Goal: Information Seeking & Learning: Learn about a topic

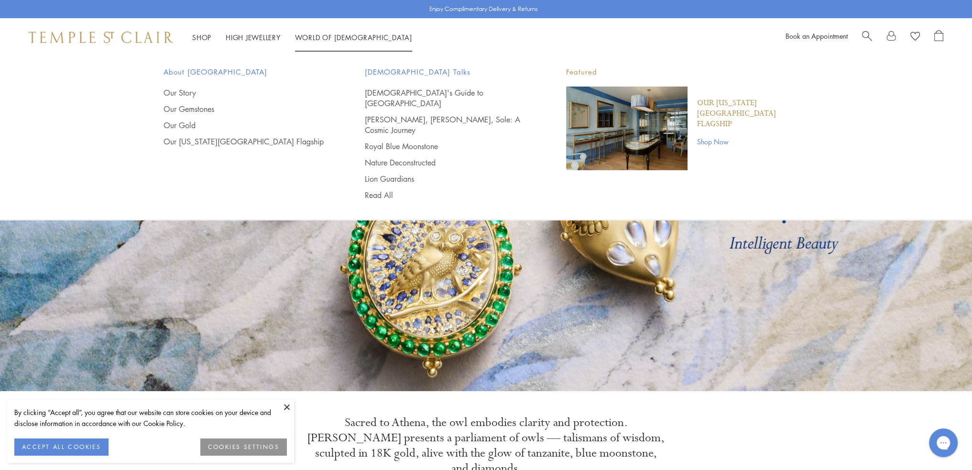
click at [334, 34] on link "World of [GEOGRAPHIC_DATA][DEMOGRAPHIC_DATA]" at bounding box center [353, 38] width 117 height 10
click at [743, 101] on p "Our [US_STATE][GEOGRAPHIC_DATA] Flagship" at bounding box center [753, 114] width 112 height 32
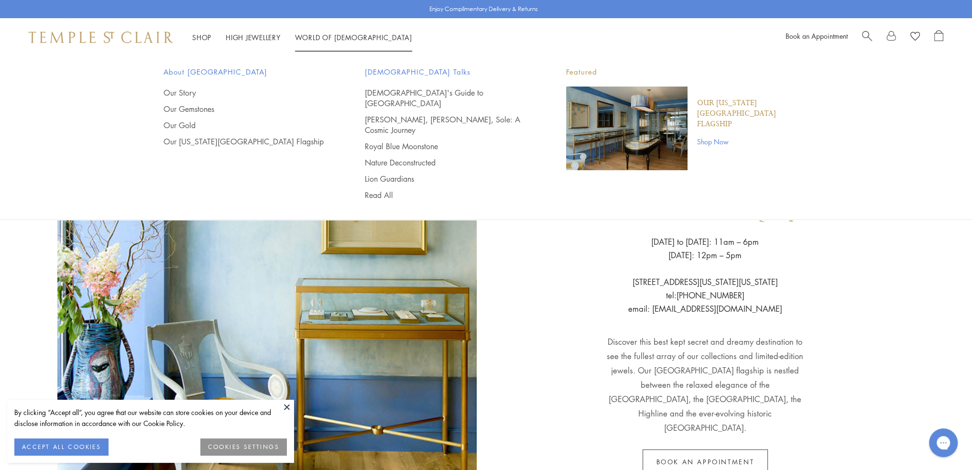
scroll to position [47, 0]
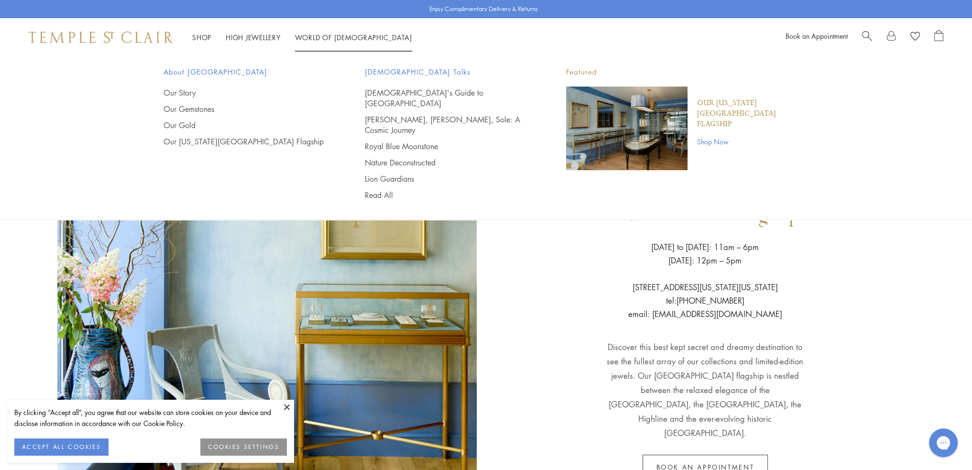
click at [627, 124] on img "Main navigation" at bounding box center [626, 129] width 121 height 84
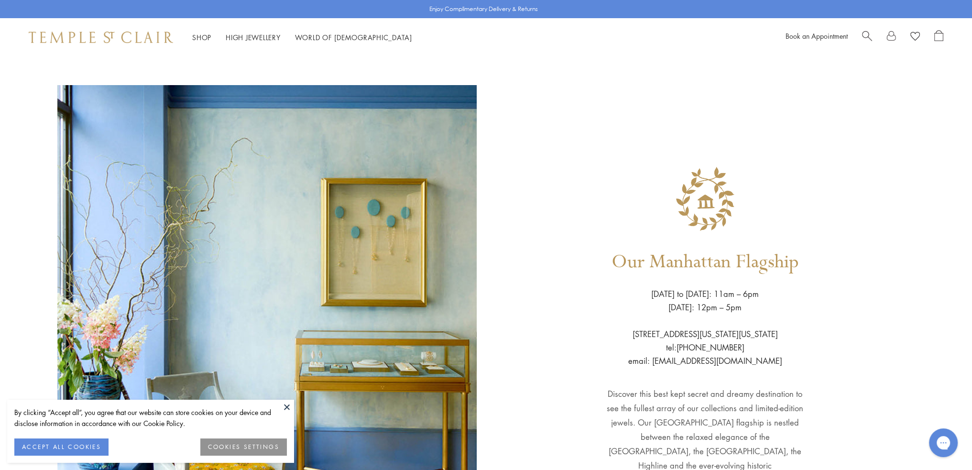
click at [372, 208] on img at bounding box center [266, 360] width 419 height 551
click at [507, 260] on div "Our Manhattan Flagship Wednesday to Saturday: 11am – 6pm Sunday: 12pm – 5pm 803…" at bounding box center [705, 360] width 419 height 551
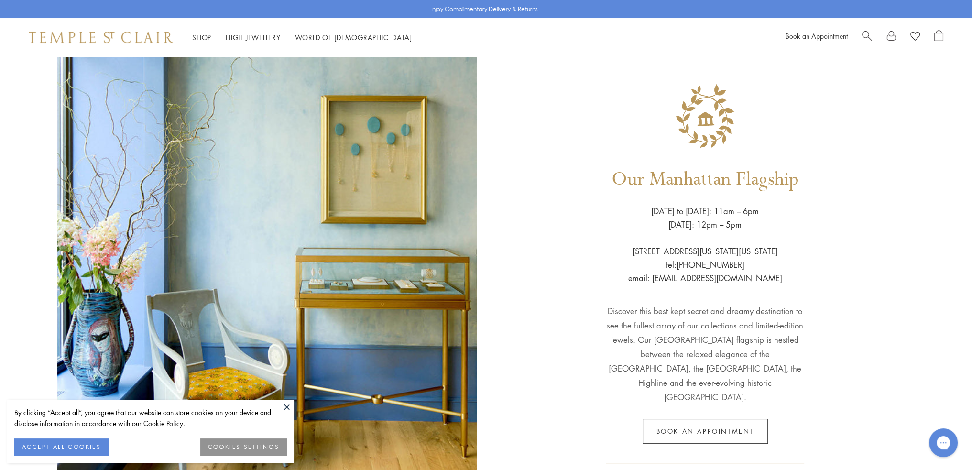
scroll to position [143, 0]
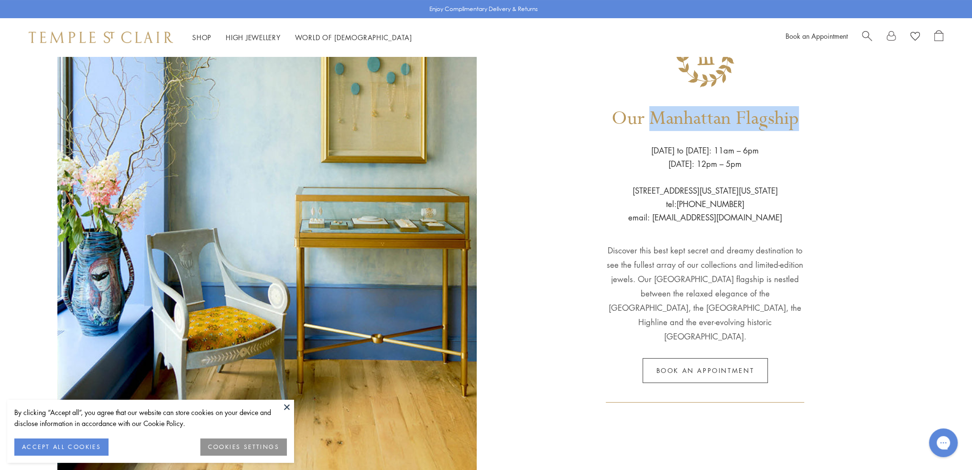
drag, startPoint x: 802, startPoint y: 128, endPoint x: 652, endPoint y: 135, distance: 149.8
click at [652, 135] on div "Our Manhattan Flagship Wednesday to Saturday: 11am – 6pm Sunday: 12pm – 5pm 803…" at bounding box center [705, 217] width 419 height 551
copy h1 "Manhattan Flagship"
drag, startPoint x: 357, startPoint y: 326, endPoint x: 361, endPoint y: 322, distance: 6.1
click at [357, 326] on img at bounding box center [266, 217] width 419 height 551
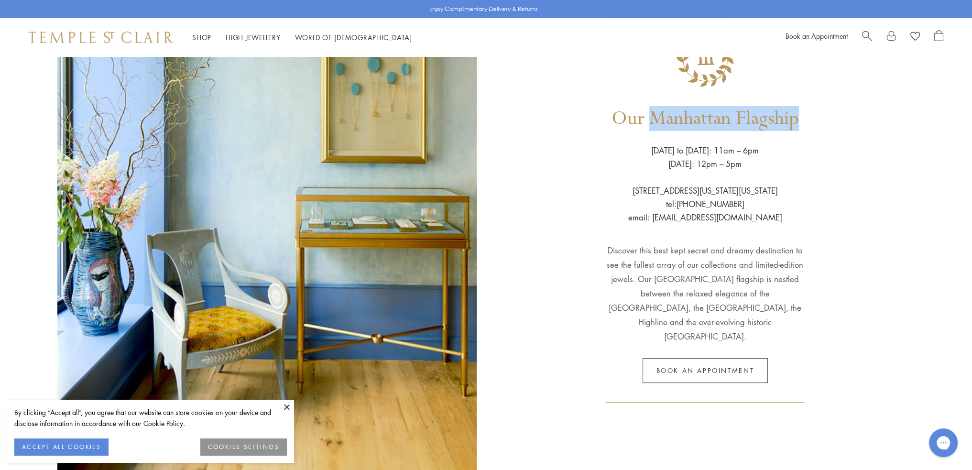
copy h1 "Manhattan Flagship"
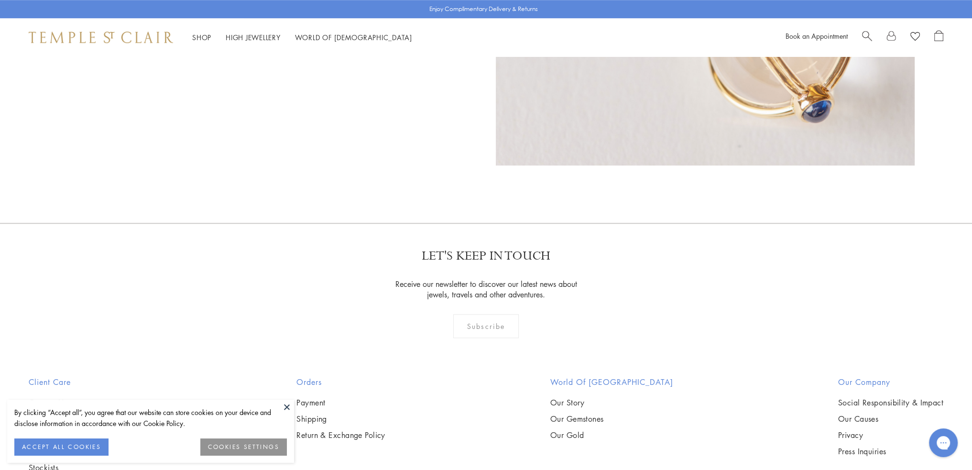
scroll to position [1051, 0]
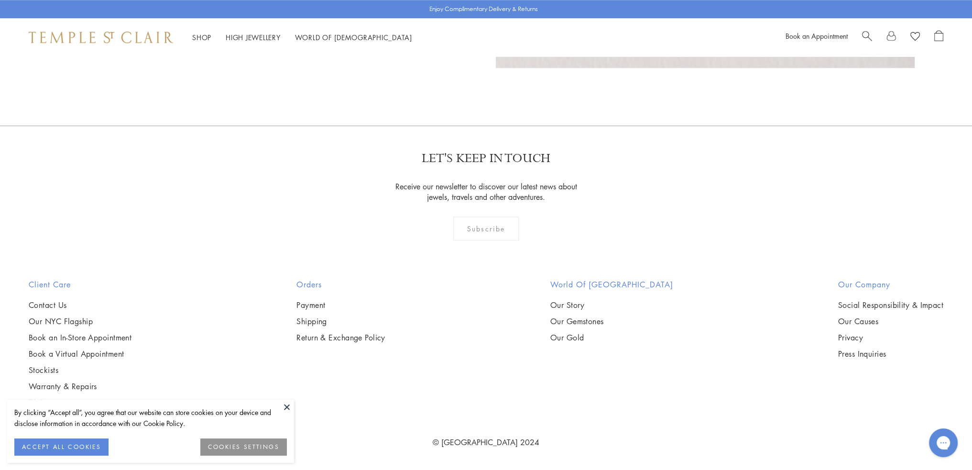
click at [634, 280] on h2 "World of [GEOGRAPHIC_DATA]" at bounding box center [611, 284] width 123 height 11
click at [598, 304] on link "Our Story" at bounding box center [611, 305] width 123 height 11
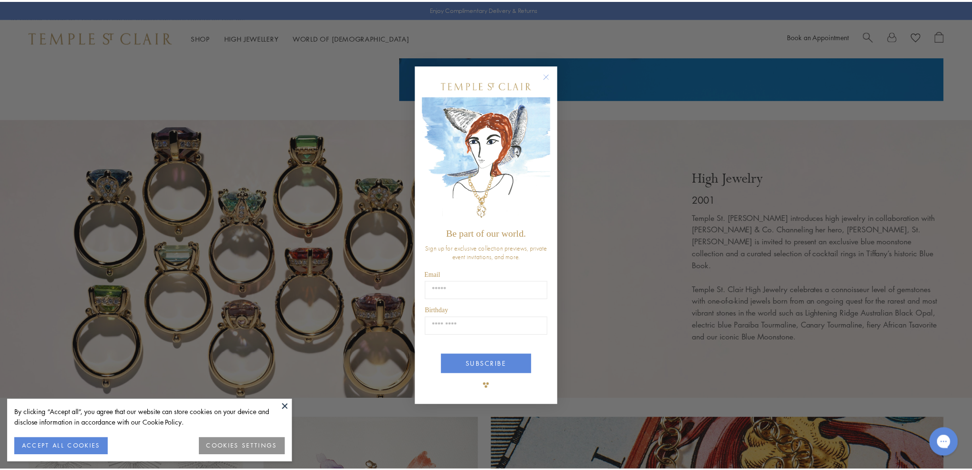
scroll to position [2725, 0]
